Goal: Navigation & Orientation: Find specific page/section

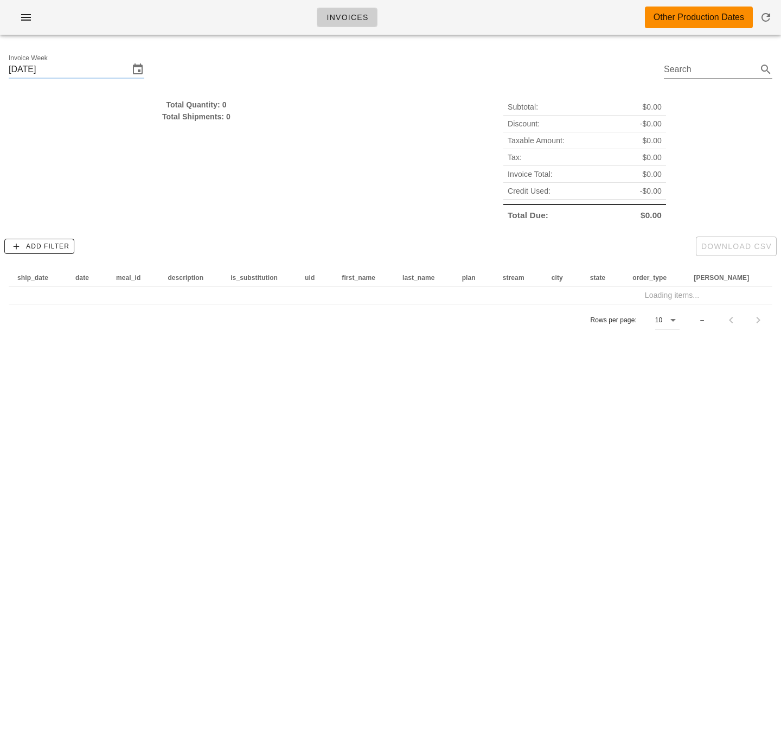
click at [276, 21] on div "Invoices Other Production Dates" at bounding box center [390, 17] width 781 height 35
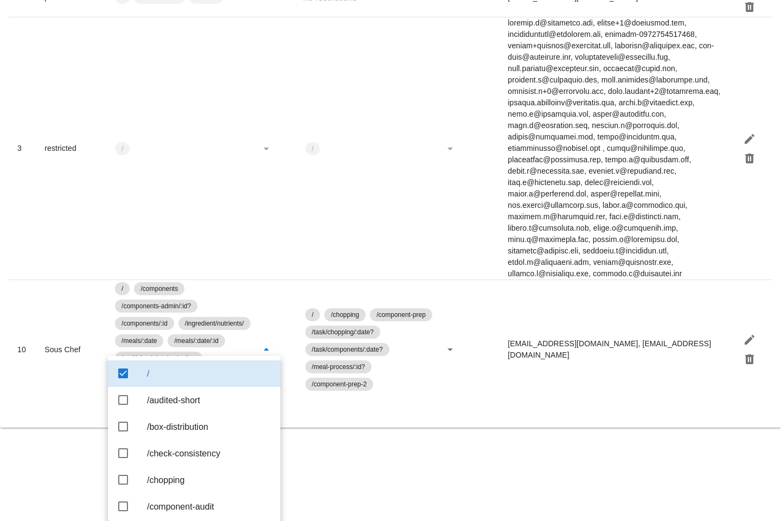
scroll to position [2213, 0]
